Goal: Find specific page/section: Find specific page/section

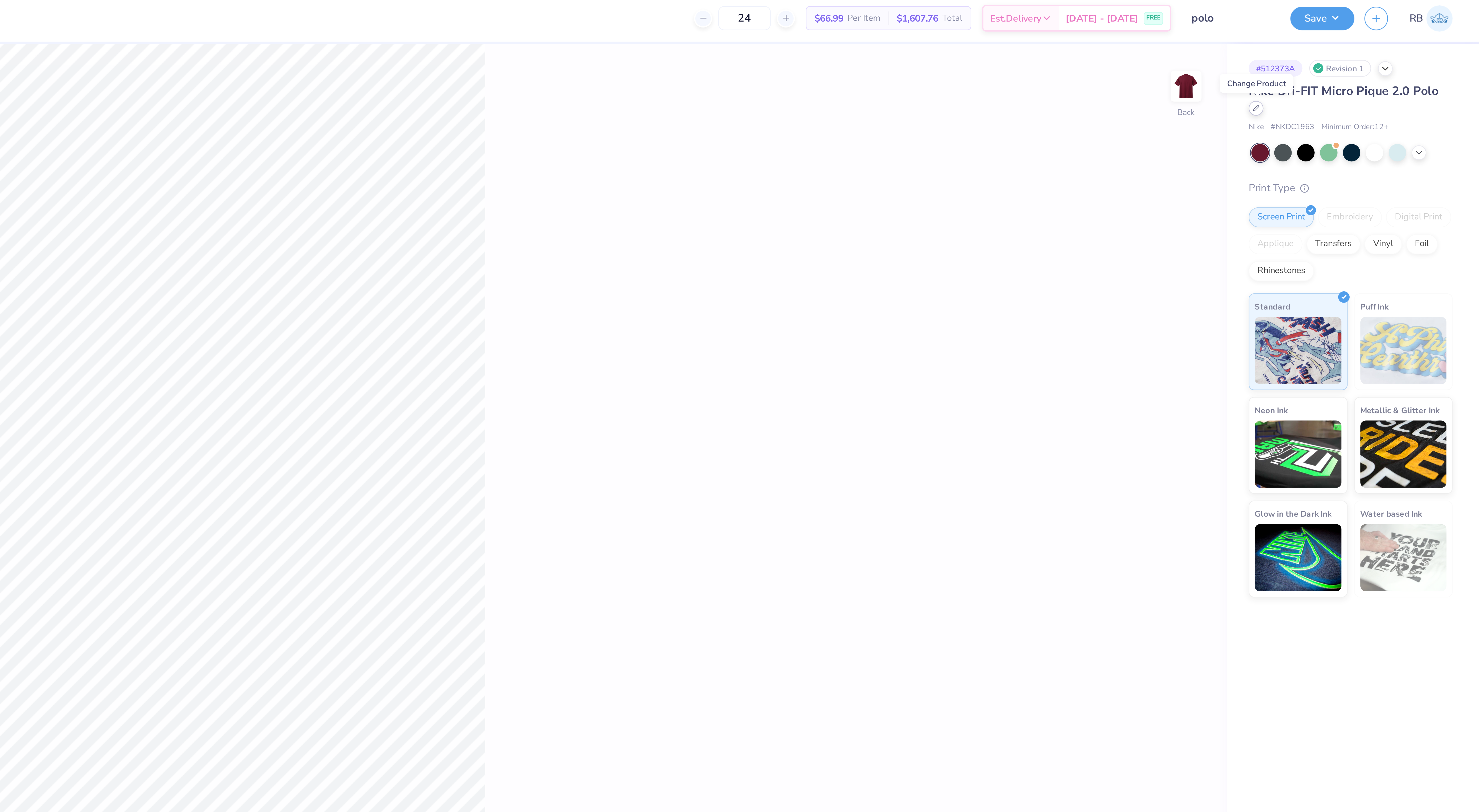
click at [1393, 44] on icon at bounding box center [1393, 43] width 2 height 2
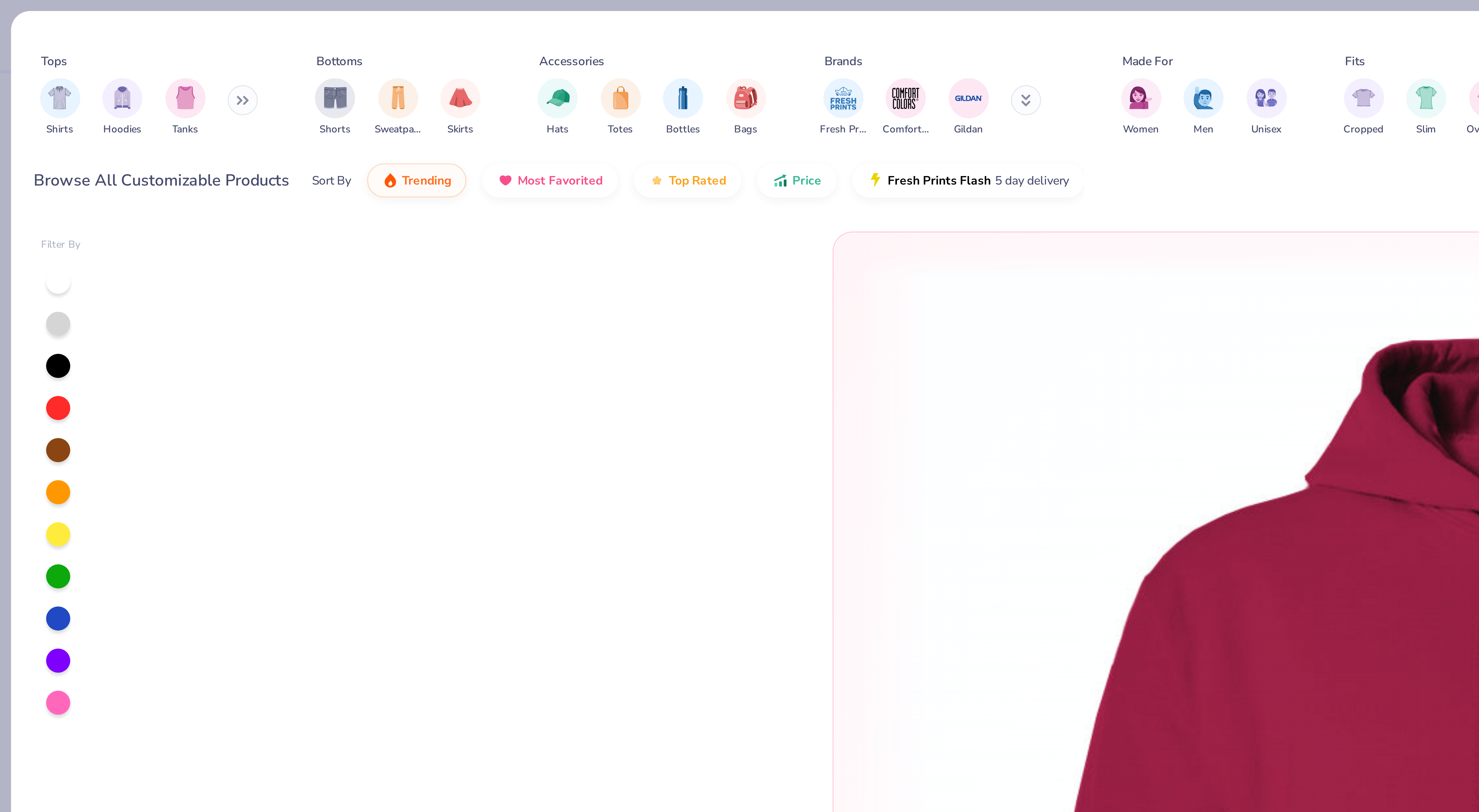
click at [64, 25] on icon at bounding box center [62, 25] width 3 height 2
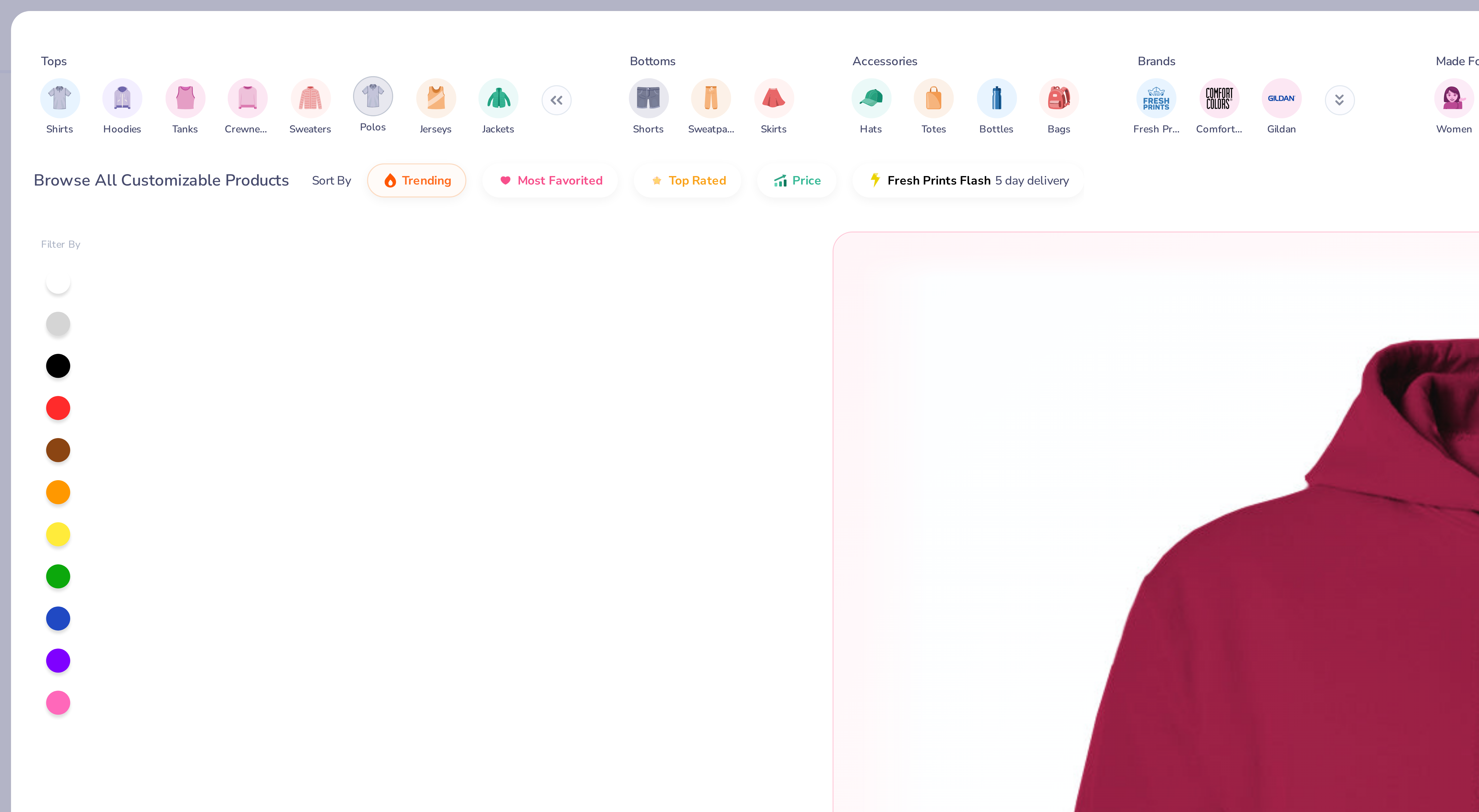
click at [96, 26] on img "filter for Polos" at bounding box center [95, 25] width 6 height 6
